Goal: Task Accomplishment & Management: Manage account settings

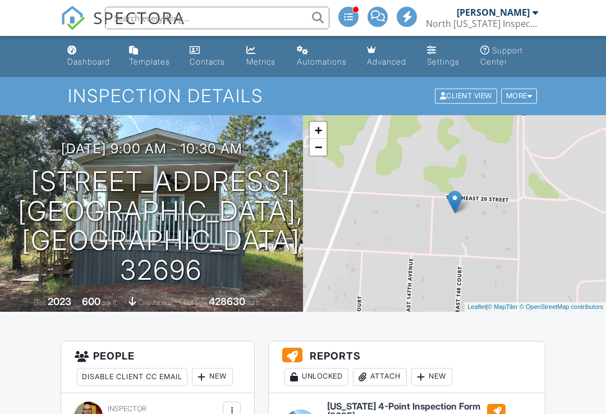
scroll to position [269, 0]
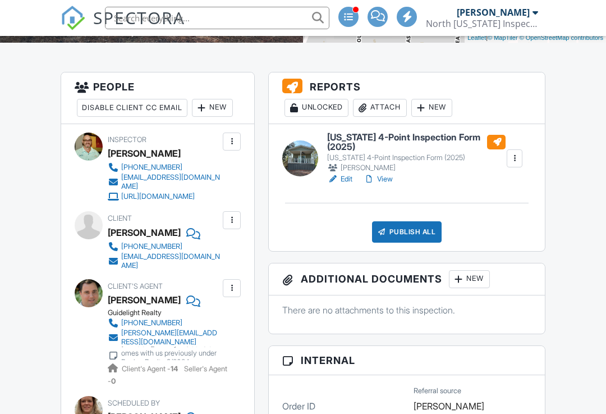
click at [388, 179] on link "View" at bounding box center [378, 178] width 29 height 11
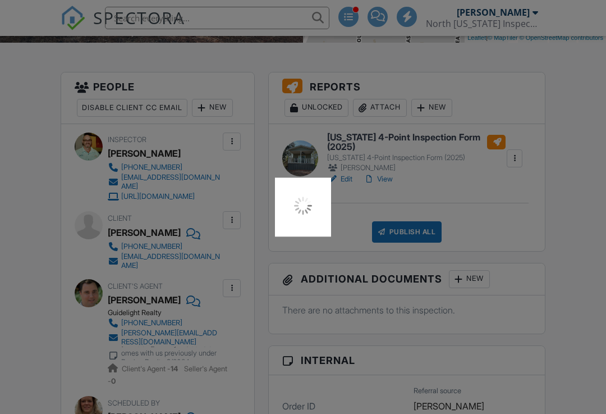
scroll to position [287, 0]
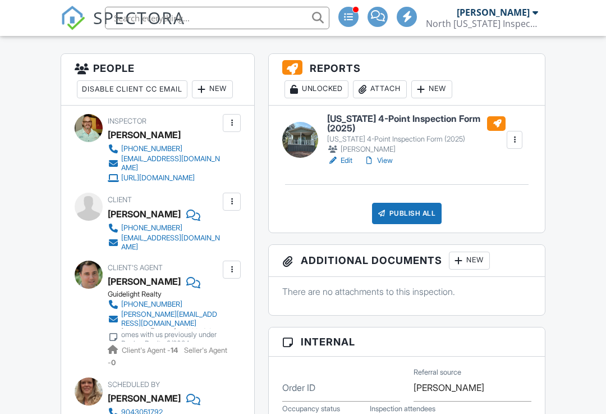
click at [408, 214] on div "Publish All" at bounding box center [407, 213] width 70 height 21
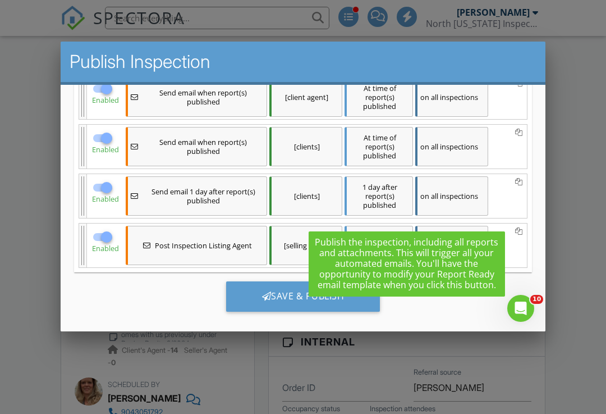
scroll to position [184, 0]
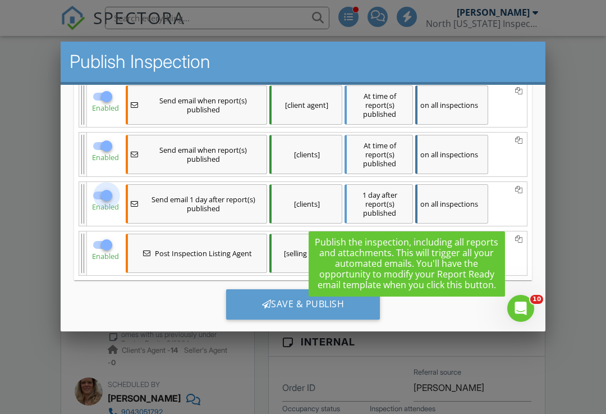
click at [100, 189] on div at bounding box center [106, 194] width 19 height 19
checkbox input "false"
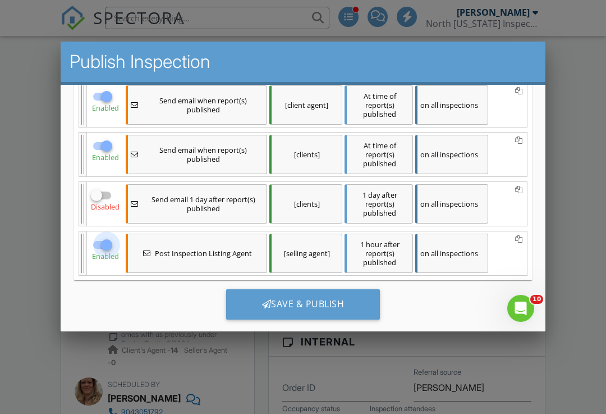
click at [109, 246] on div at bounding box center [106, 244] width 19 height 19
checkbox input "false"
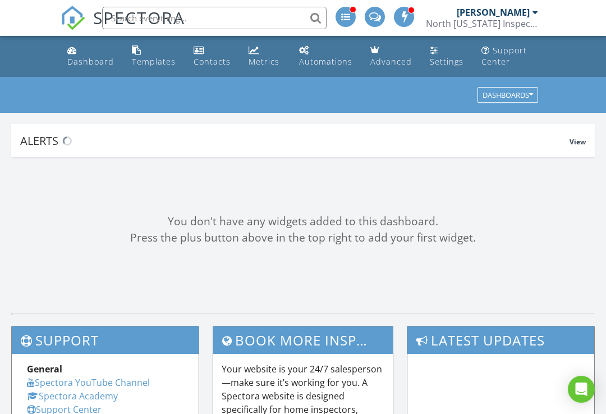
click at [529, 83] on div "Dashboards" at bounding box center [303, 95] width 606 height 36
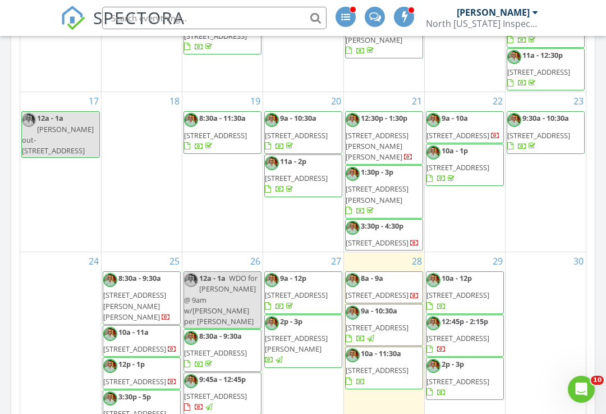
scroll to position [490, 0]
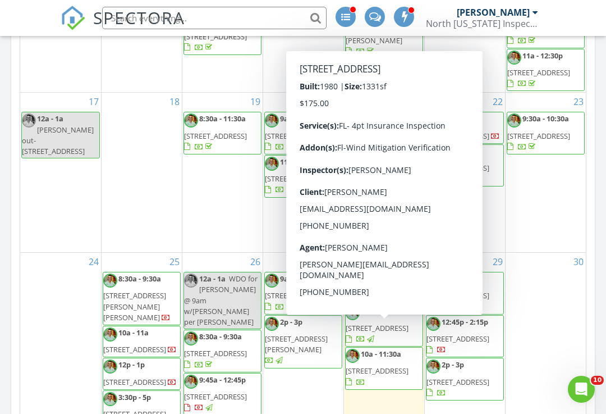
click at [384, 365] on span "[STREET_ADDRESS]" at bounding box center [377, 370] width 63 height 10
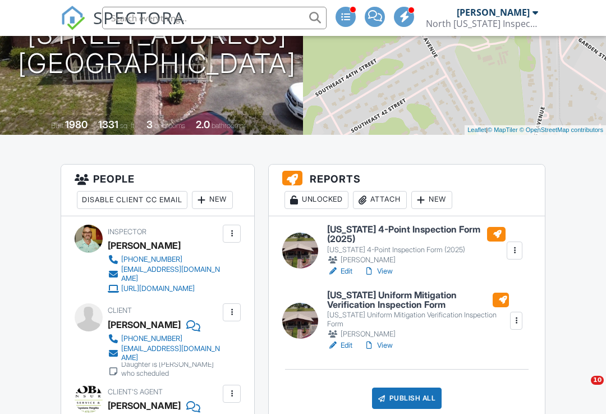
click at [383, 271] on link "View" at bounding box center [378, 271] width 29 height 11
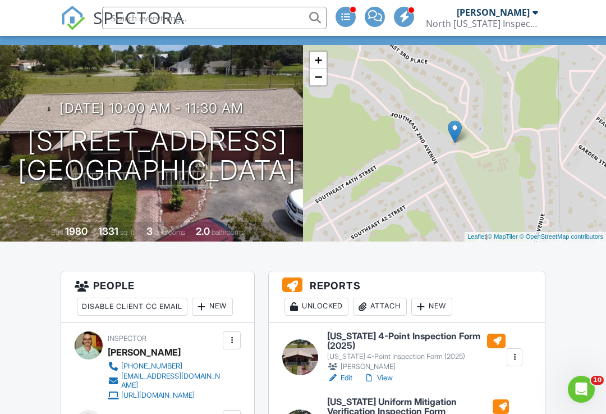
scroll to position [298, 0]
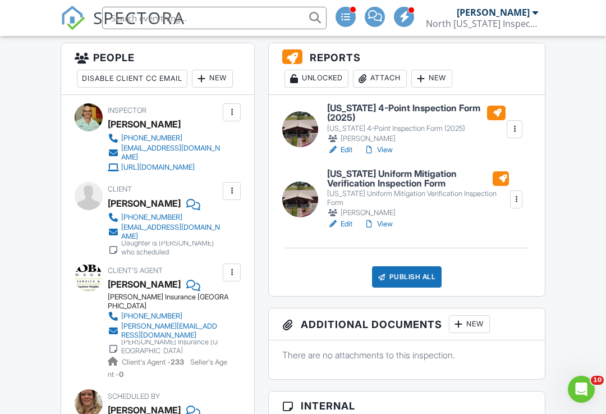
click at [383, 218] on link "View" at bounding box center [378, 223] width 29 height 11
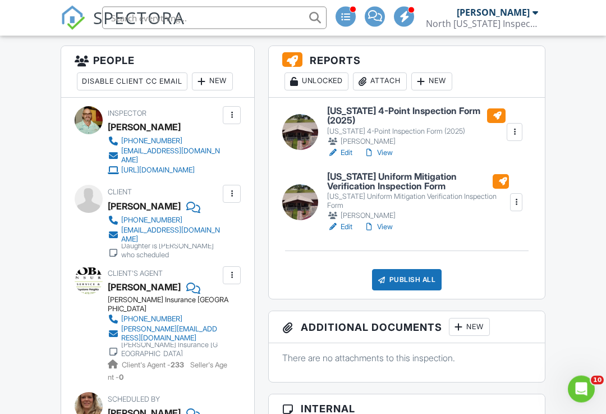
scroll to position [295, 0]
click at [410, 270] on div "Publish All" at bounding box center [407, 279] width 70 height 21
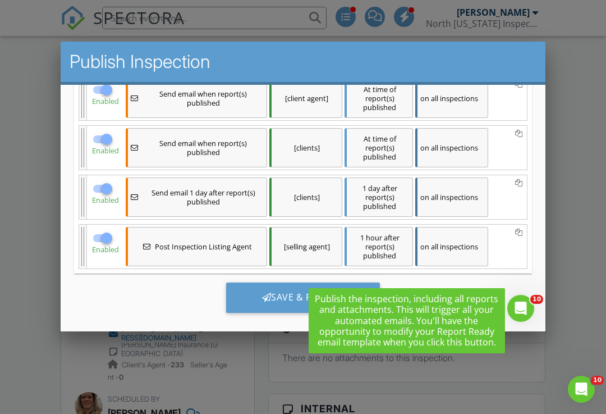
scroll to position [212, 0]
click at [109, 238] on div at bounding box center [106, 237] width 19 height 19
checkbox input "false"
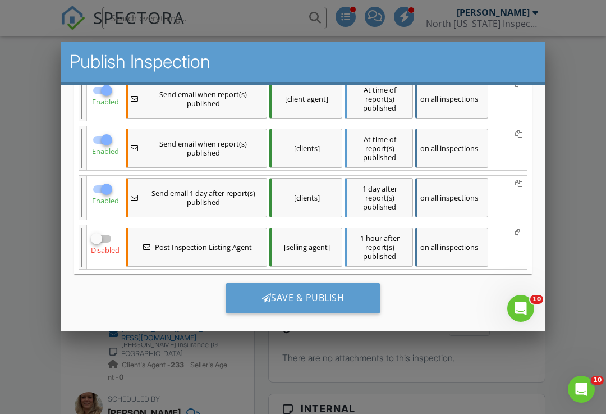
click at [292, 301] on div "Save & Publish" at bounding box center [303, 297] width 154 height 30
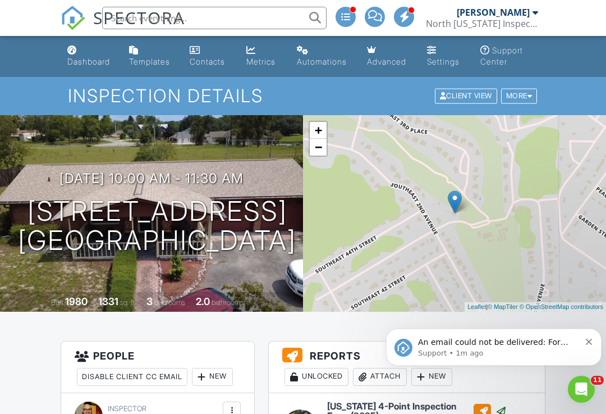
click at [89, 65] on div "Dashboard" at bounding box center [88, 62] width 43 height 10
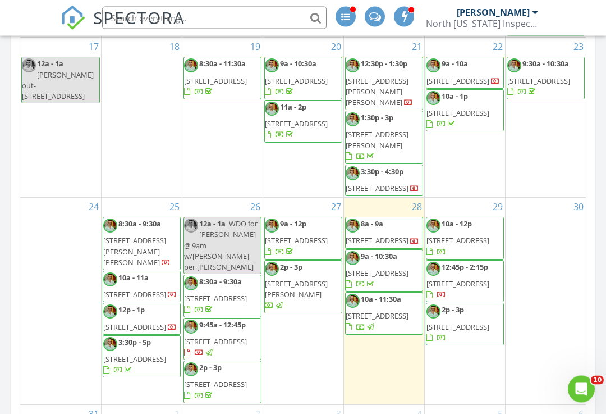
scroll to position [625, 0]
click at [536, 201] on div "30" at bounding box center [546, 301] width 81 height 207
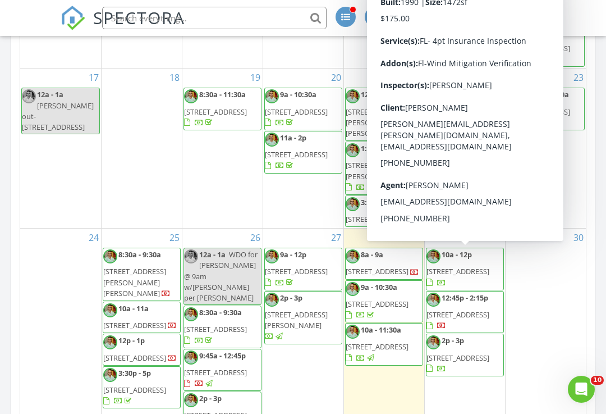
scroll to position [463, 0]
